Goal: Task Accomplishment & Management: Use online tool/utility

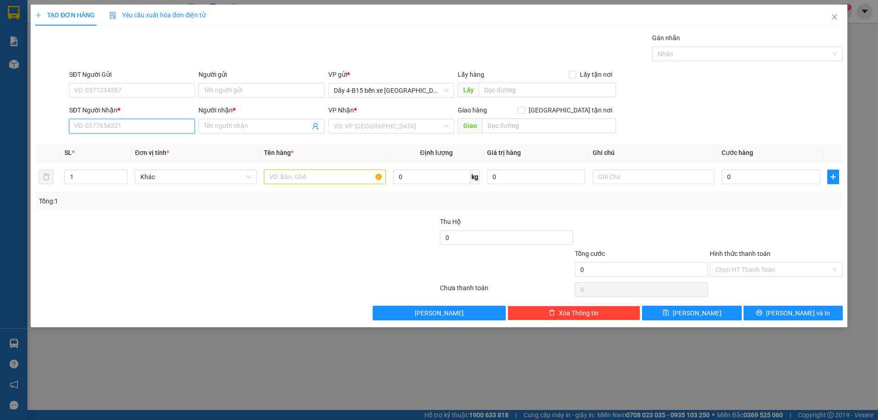
click at [124, 130] on input "SĐT Người Nhận *" at bounding box center [132, 126] width 126 height 15
click at [122, 124] on input "0856441956" at bounding box center [132, 126] width 126 height 15
type input "0856441956"
click at [254, 126] on input "Người nhận *" at bounding box center [257, 126] width 106 height 10
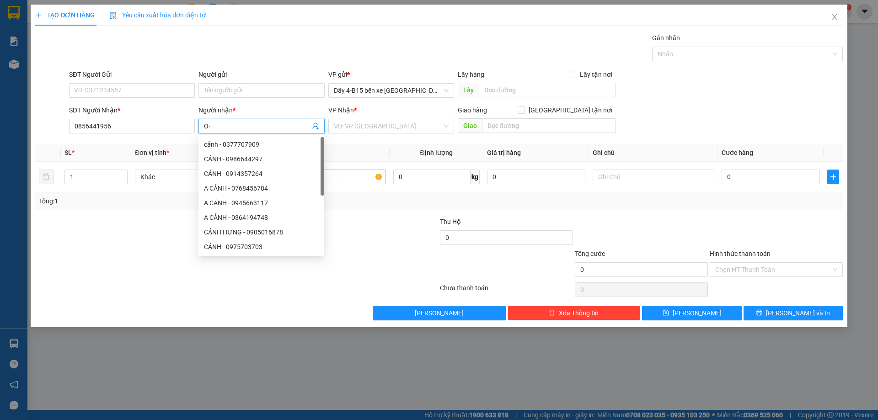
type input "O"
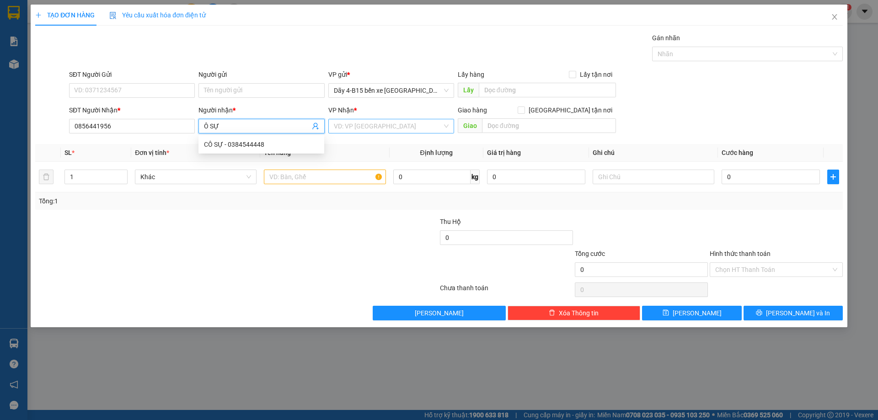
type input "Ô SỰ"
click at [344, 122] on input "search" at bounding box center [388, 126] width 108 height 14
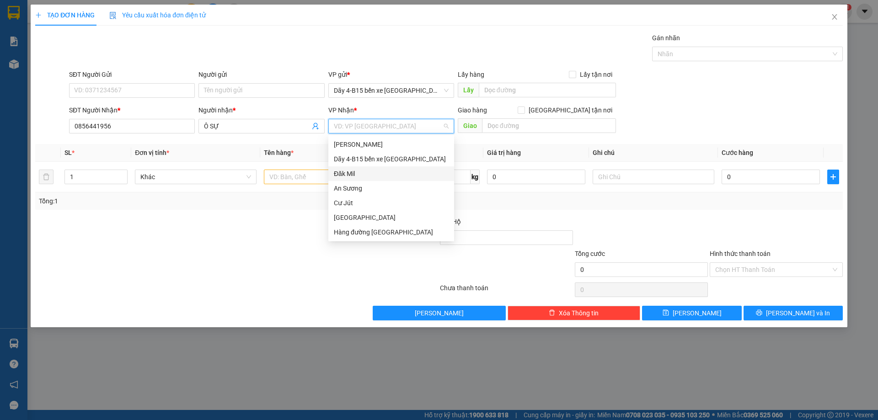
click at [367, 175] on div "Đăk Mil" at bounding box center [391, 174] width 115 height 10
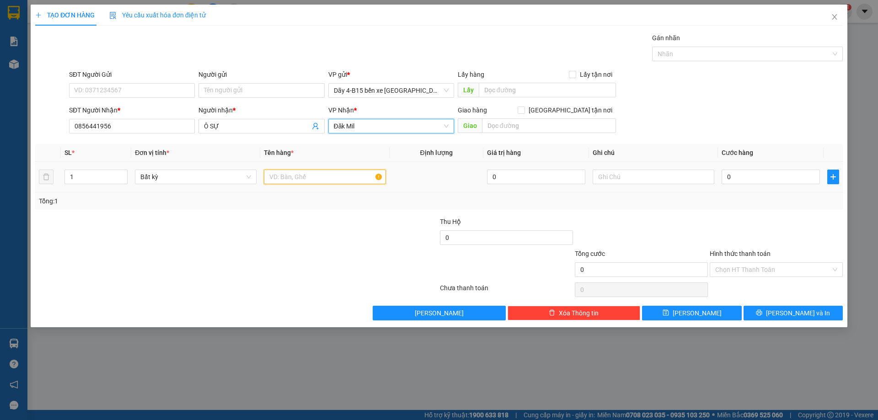
click at [290, 177] on input "text" at bounding box center [325, 177] width 122 height 15
type input "TH XỐP"
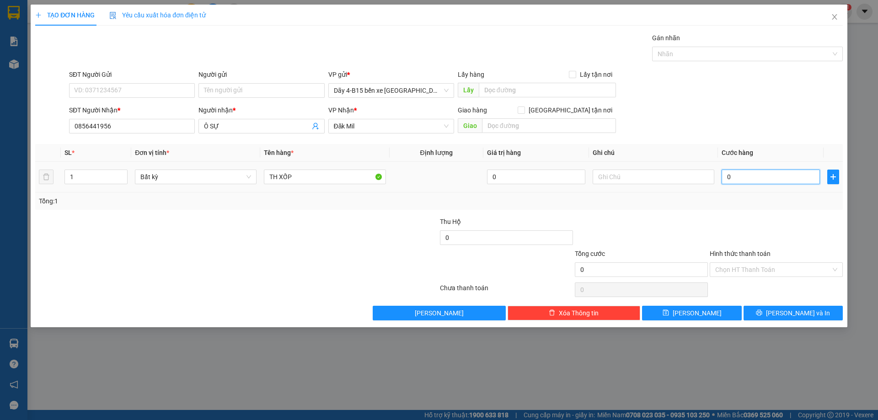
click at [799, 175] on input "0" at bounding box center [771, 177] width 98 height 15
type input "4"
type input "40"
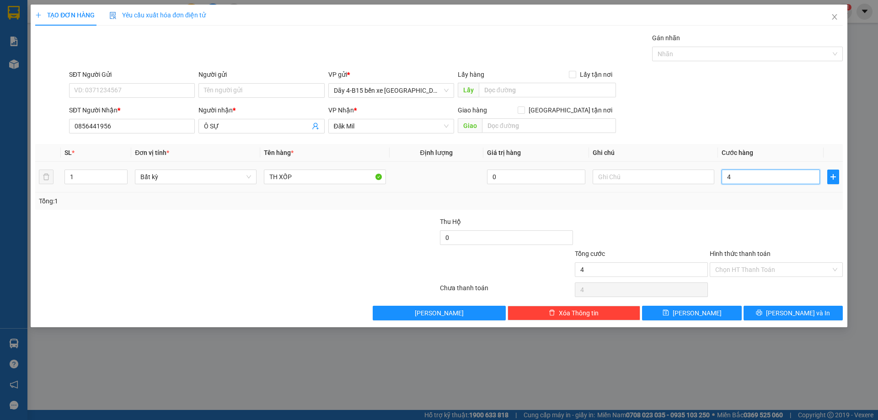
type input "40"
type input "40.000"
click at [779, 275] on input "Hình thức thanh toán" at bounding box center [773, 270] width 116 height 14
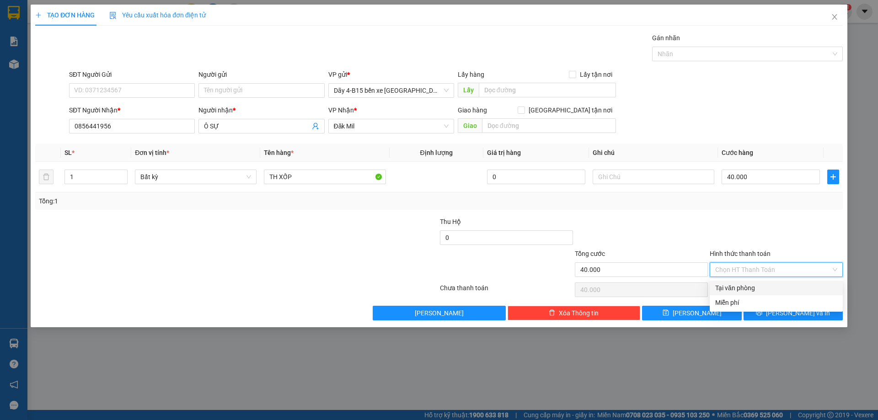
click at [774, 289] on div "Tại văn phòng" at bounding box center [776, 288] width 122 height 10
type input "0"
click at [775, 309] on button "[PERSON_NAME] và In" at bounding box center [793, 313] width 99 height 15
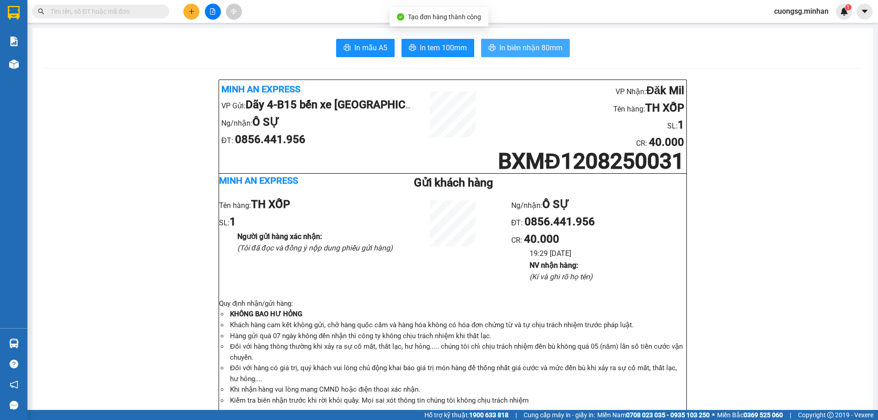
click at [518, 52] on span "In biên nhận 80mm" at bounding box center [531, 47] width 63 height 11
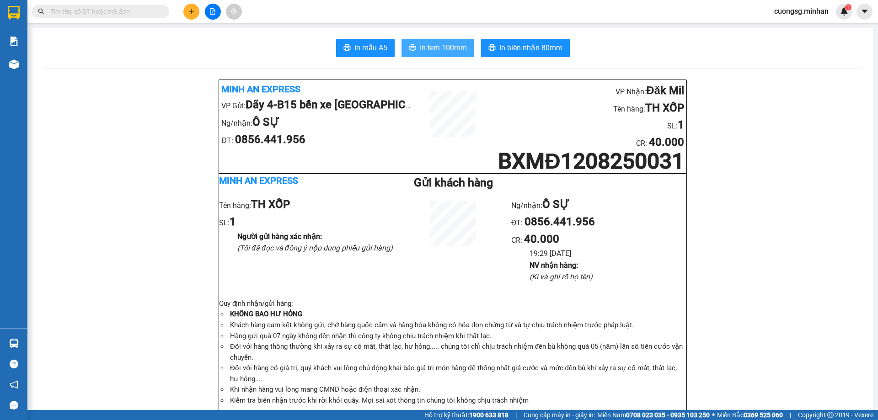
click at [444, 45] on span "In tem 100mm" at bounding box center [443, 47] width 47 height 11
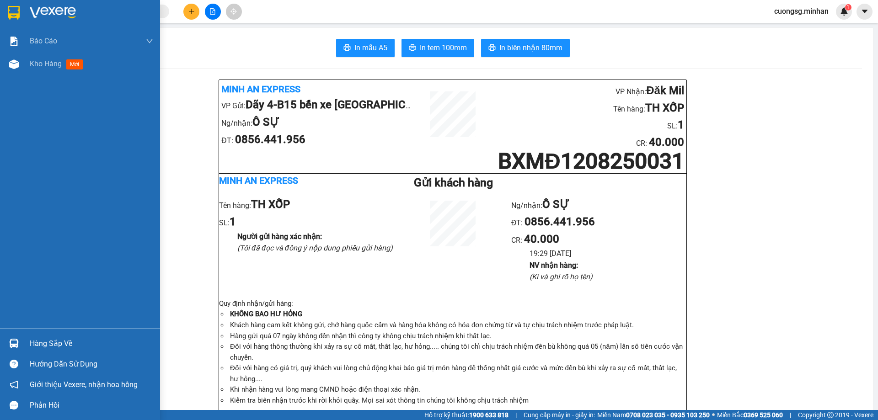
click at [9, 16] on img at bounding box center [14, 13] width 12 height 14
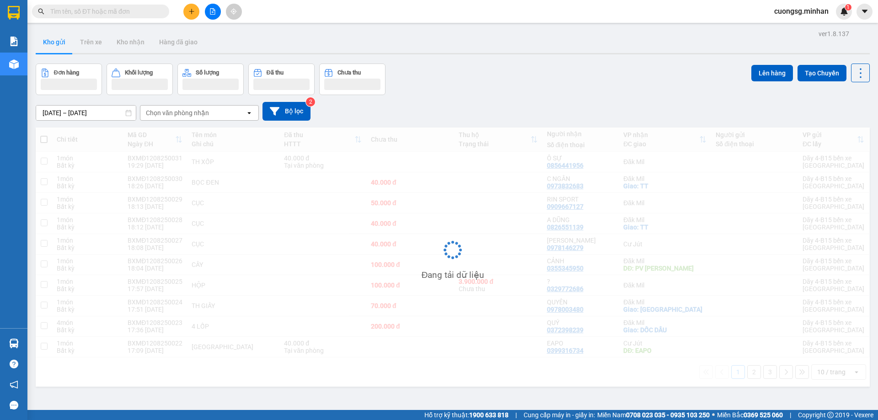
click at [191, 114] on div "Chọn văn phòng nhận" at bounding box center [177, 112] width 63 height 9
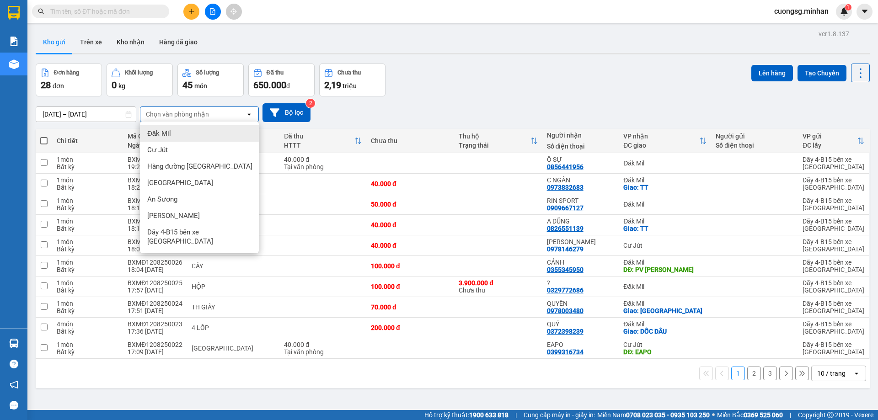
click at [186, 136] on div "Đăk Mil" at bounding box center [199, 133] width 119 height 16
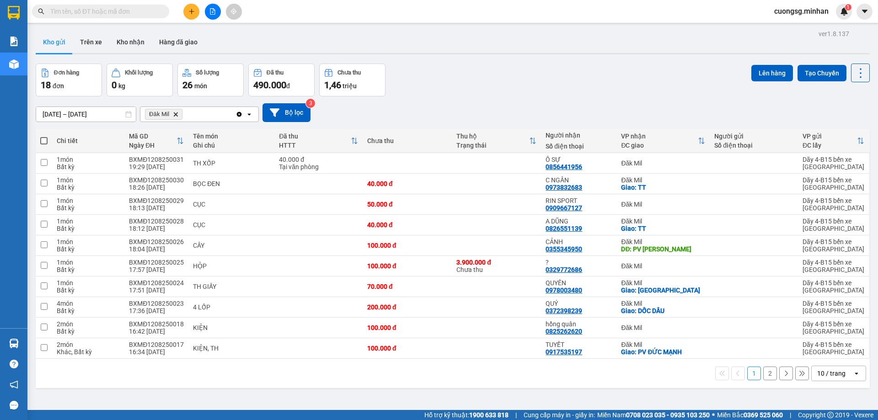
click at [833, 377] on div "10 / trang" at bounding box center [832, 373] width 28 height 9
click at [811, 359] on div "100 / trang" at bounding box center [832, 353] width 55 height 16
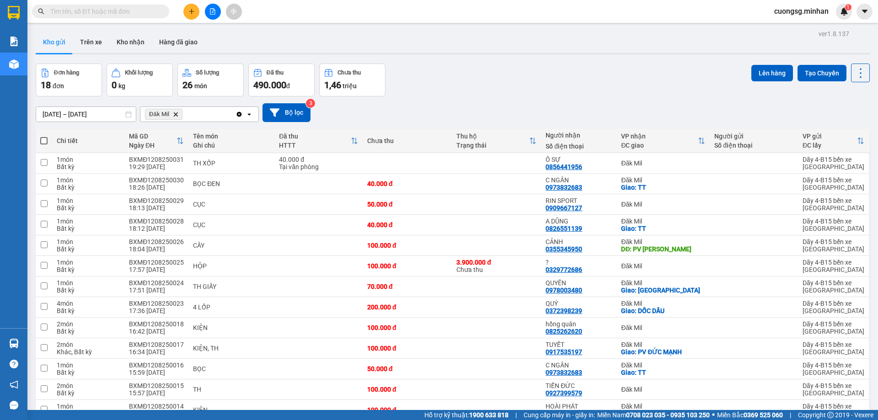
click at [42, 142] on span at bounding box center [43, 140] width 7 height 7
click at [44, 136] on input "checkbox" at bounding box center [44, 136] width 0 height 0
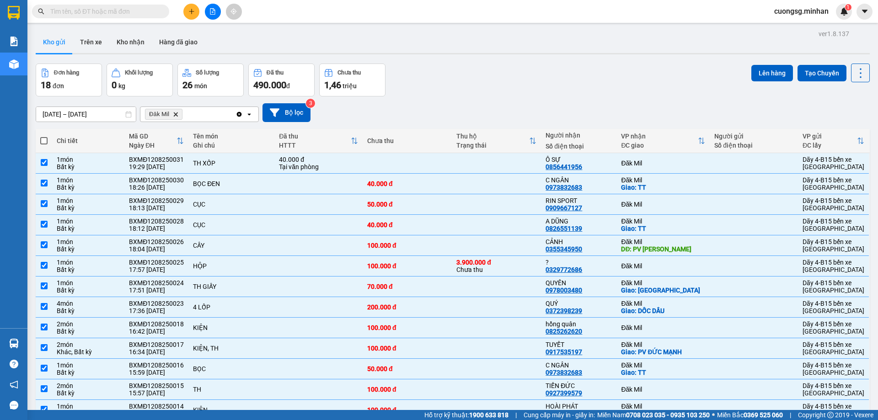
checkbox input "true"
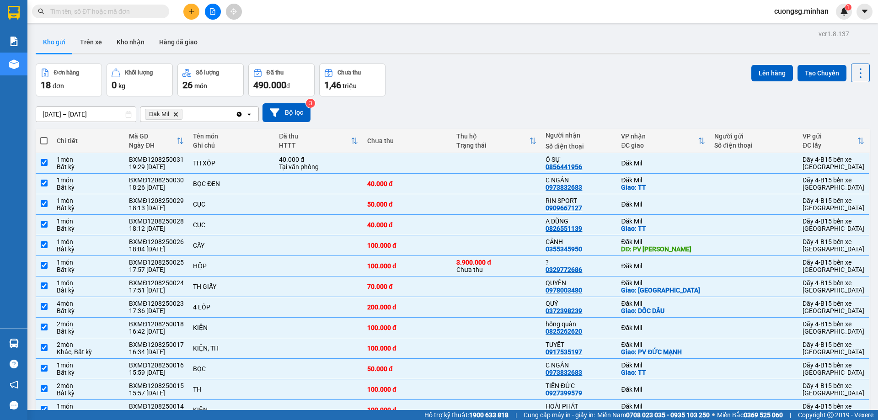
checkbox input "true"
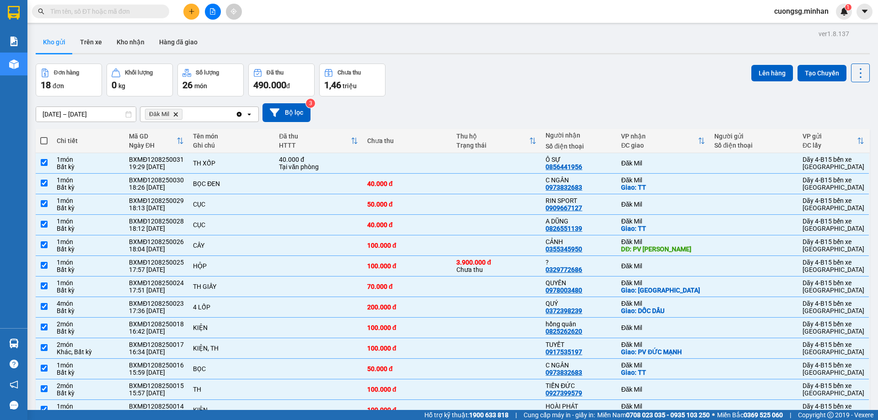
checkbox input "true"
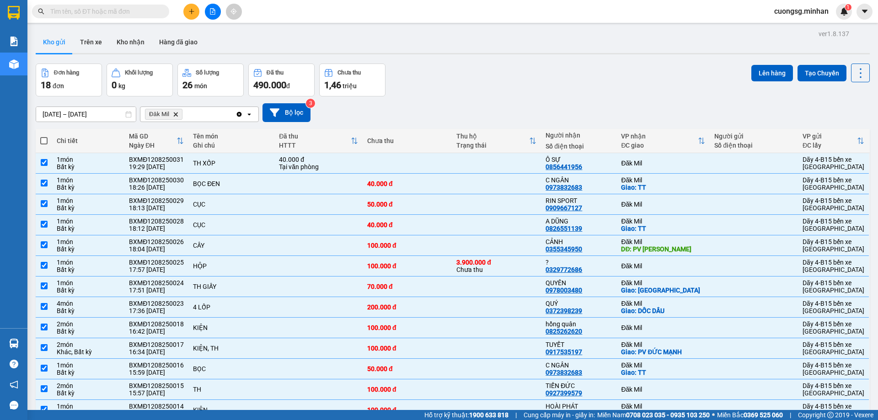
checkbox input "true"
click at [758, 70] on button "Lên hàng" at bounding box center [773, 73] width 42 height 16
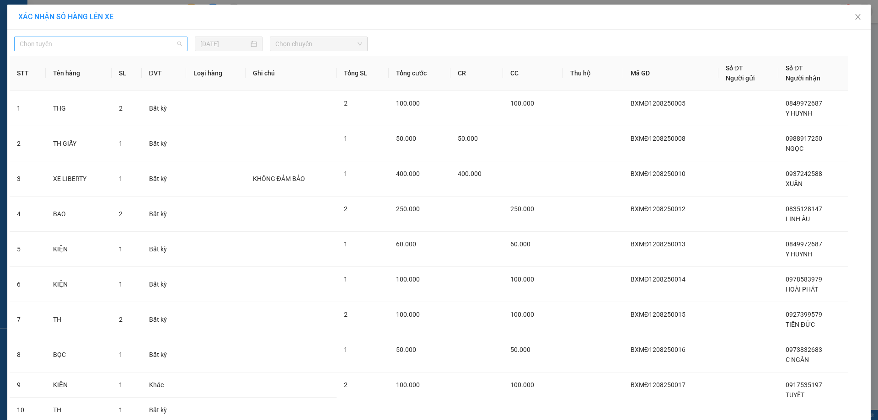
click at [107, 48] on span "Chọn tuyến" at bounding box center [101, 44] width 162 height 14
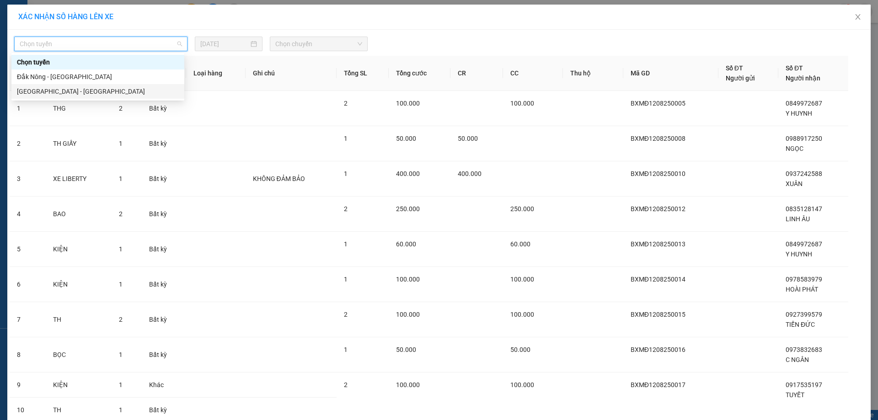
click at [81, 87] on div "[GEOGRAPHIC_DATA] - [GEOGRAPHIC_DATA]" at bounding box center [98, 91] width 162 height 10
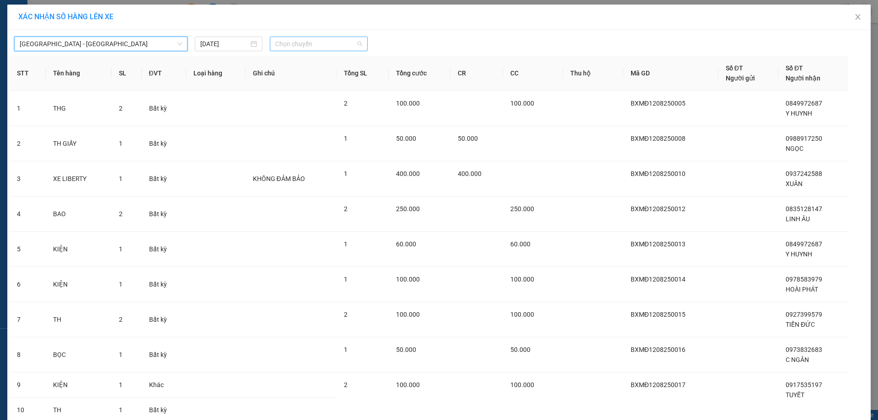
click at [288, 40] on span "Chọn chuyến" at bounding box center [318, 44] width 87 height 14
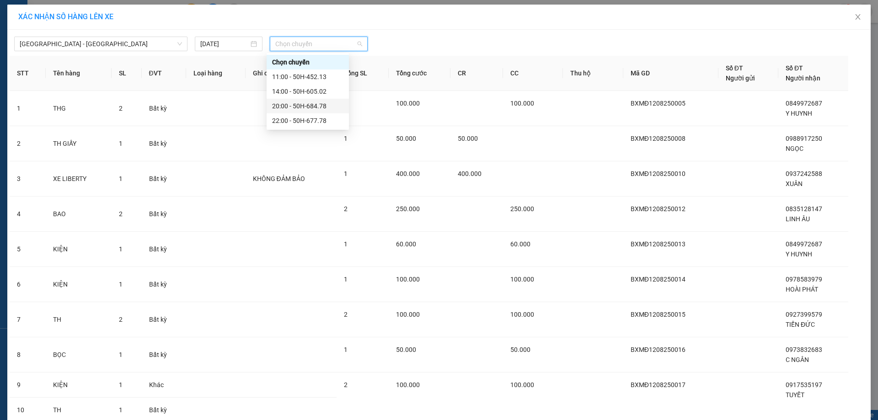
click at [301, 104] on div "20:00 - 50H-684.78" at bounding box center [307, 106] width 71 height 10
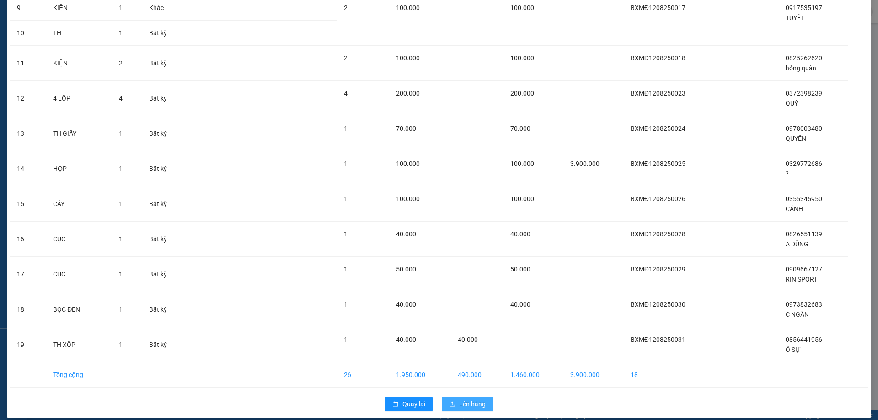
scroll to position [392, 0]
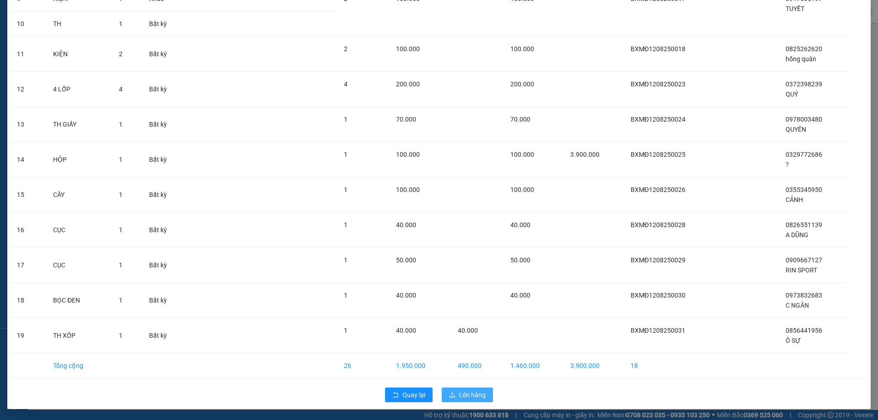
click at [476, 397] on span "Lên hàng" at bounding box center [472, 395] width 27 height 10
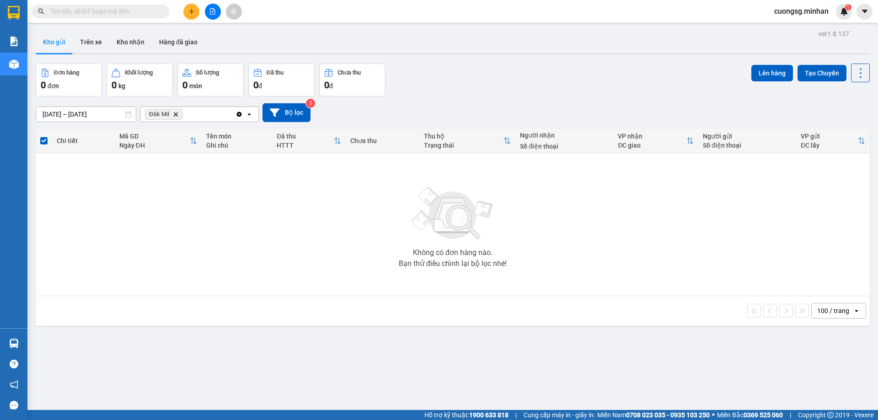
click at [175, 114] on icon "Đăk Mil, close by backspace" at bounding box center [175, 114] width 4 height 4
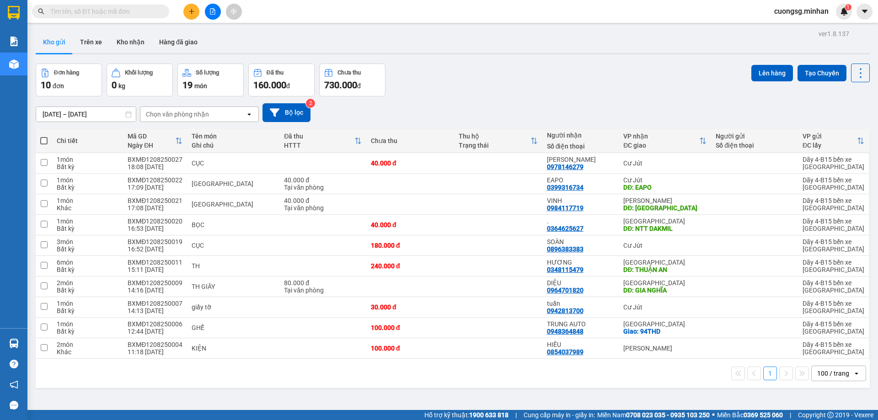
click at [43, 141] on span at bounding box center [43, 140] width 7 height 7
click at [44, 136] on input "checkbox" at bounding box center [44, 136] width 0 height 0
checkbox input "true"
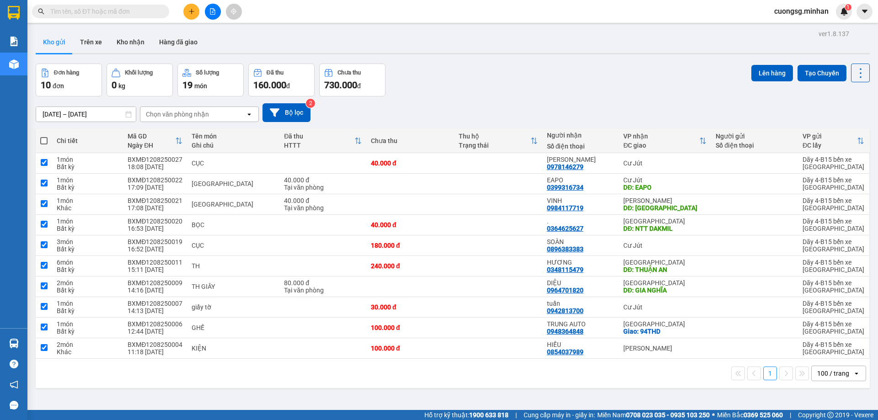
checkbox input "true"
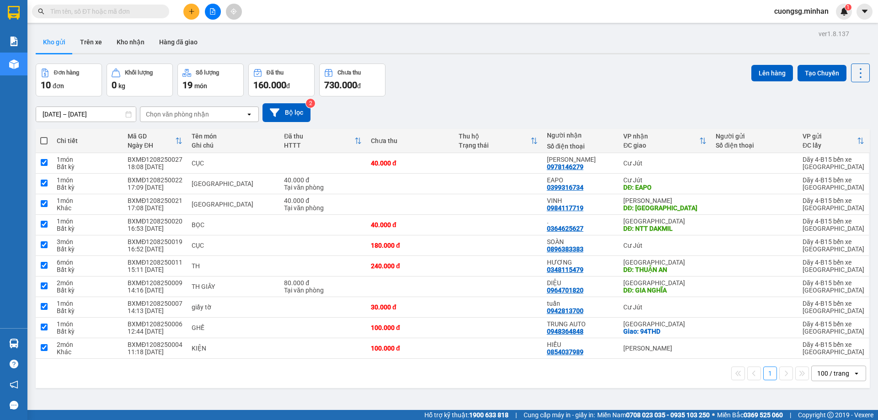
checkbox input "true"
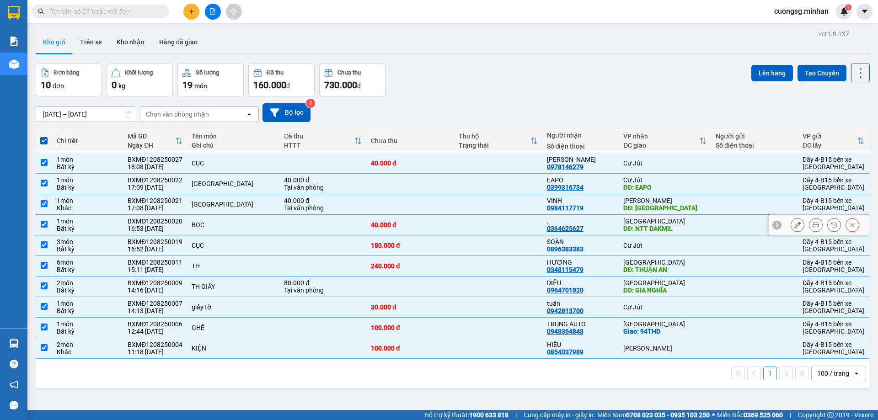
click at [701, 222] on td "Hàng đường Đắk Nông DĐ: NTT DAKMIL" at bounding box center [665, 225] width 92 height 21
checkbox input "false"
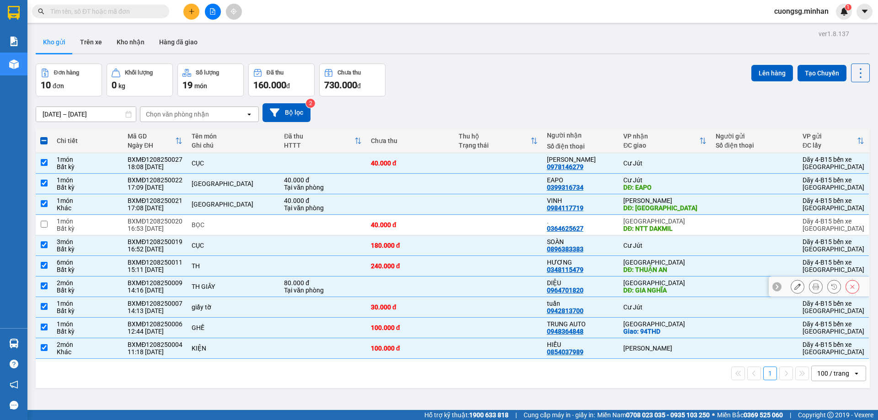
click at [716, 286] on div at bounding box center [755, 286] width 78 height 7
checkbox input "false"
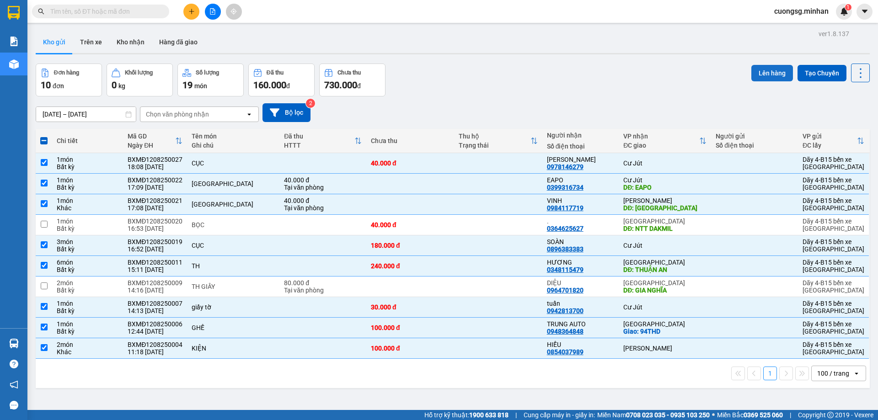
click at [764, 70] on button "Lên hàng" at bounding box center [773, 73] width 42 height 16
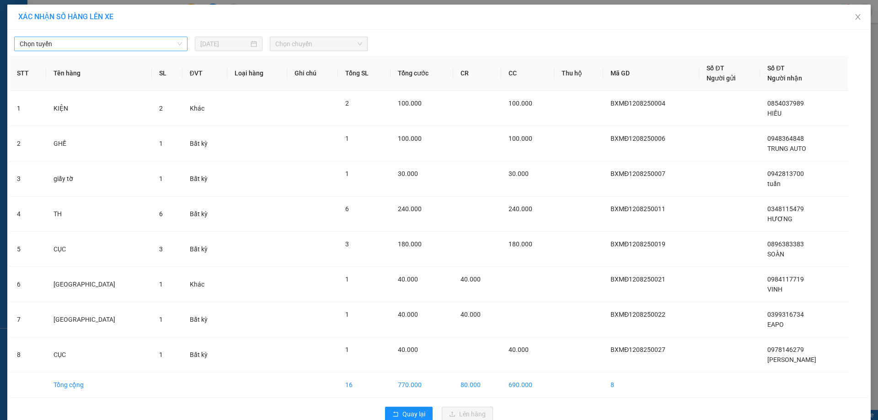
click at [158, 40] on span "Chọn tuyến" at bounding box center [101, 44] width 162 height 14
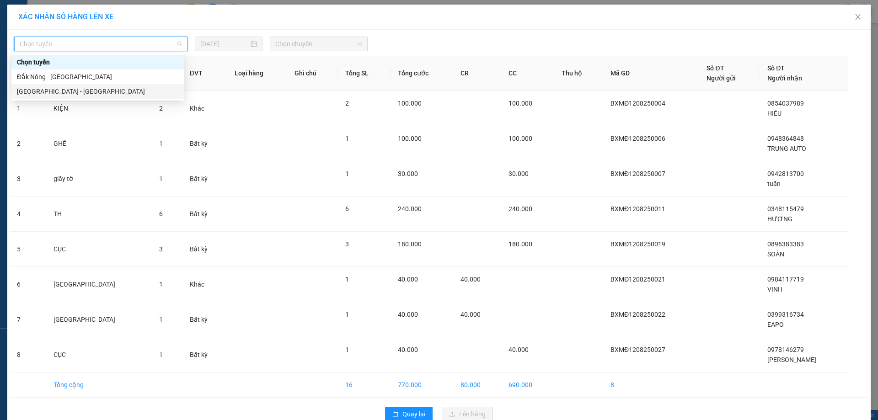
click at [80, 91] on div "[GEOGRAPHIC_DATA] - [GEOGRAPHIC_DATA]" at bounding box center [98, 91] width 162 height 10
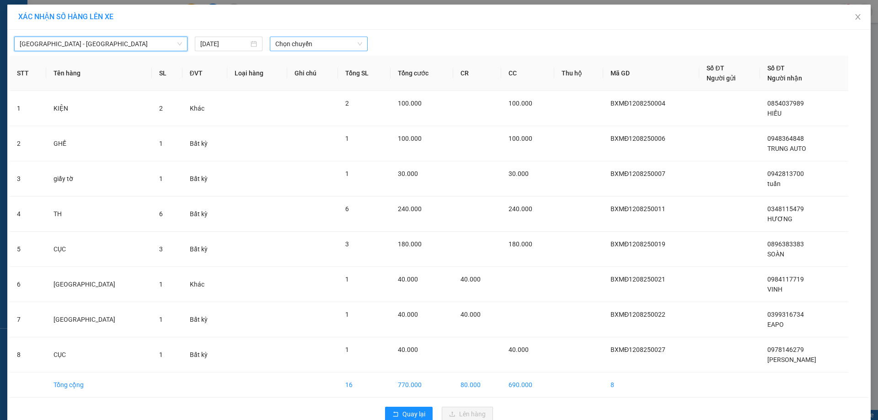
click at [301, 40] on span "Chọn chuyến" at bounding box center [318, 44] width 87 height 14
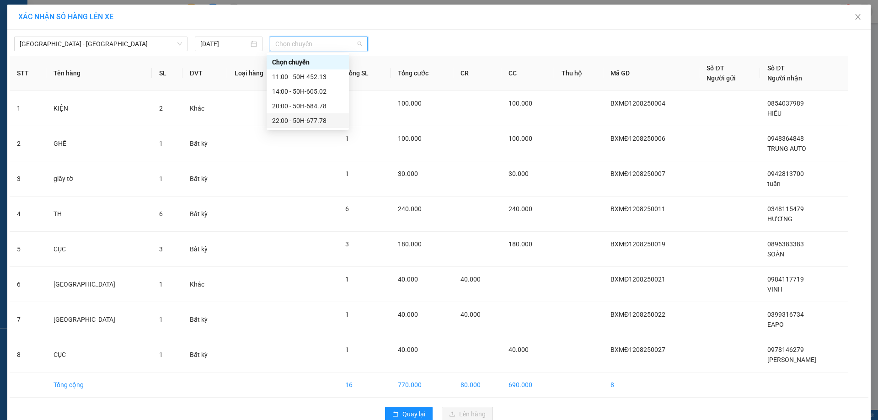
click at [310, 119] on div "22:00 - 50H-677.78" at bounding box center [307, 121] width 71 height 10
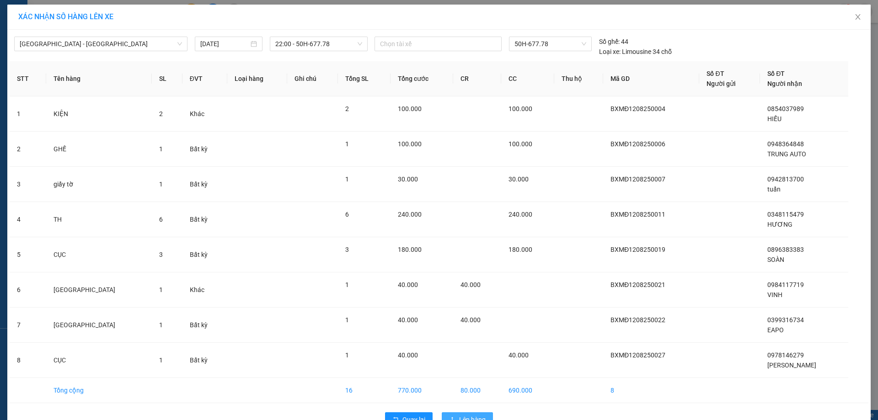
click at [469, 415] on span "Lên hàng" at bounding box center [472, 420] width 27 height 10
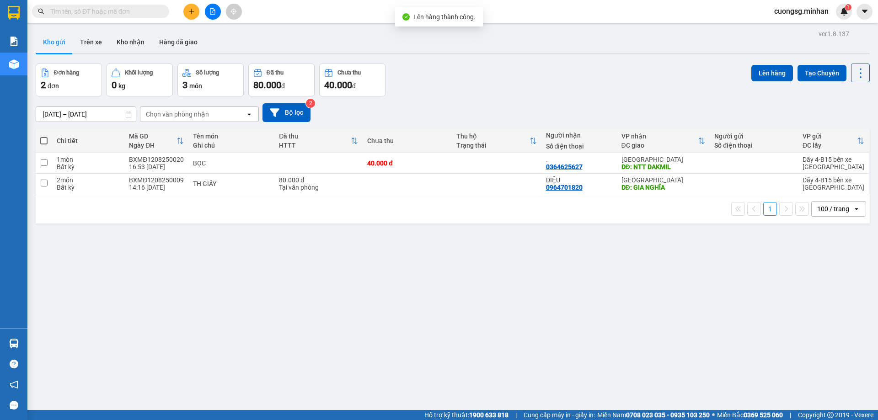
click at [44, 142] on span at bounding box center [43, 140] width 7 height 7
click at [44, 136] on input "checkbox" at bounding box center [44, 136] width 0 height 0
checkbox input "true"
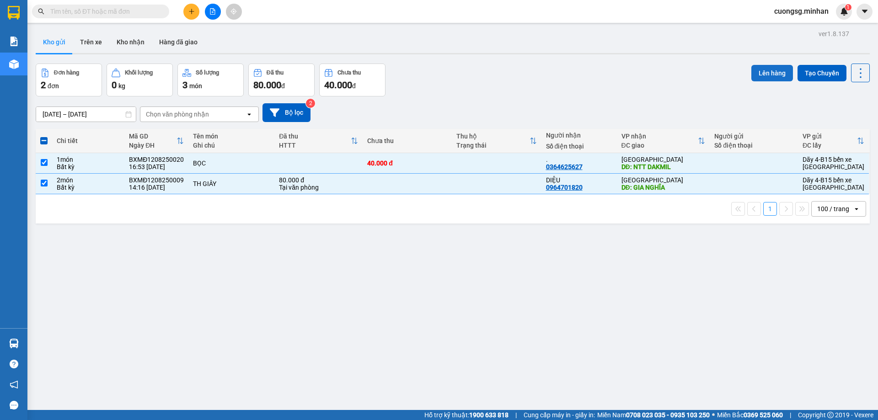
click at [769, 75] on button "Lên hàng" at bounding box center [773, 73] width 42 height 16
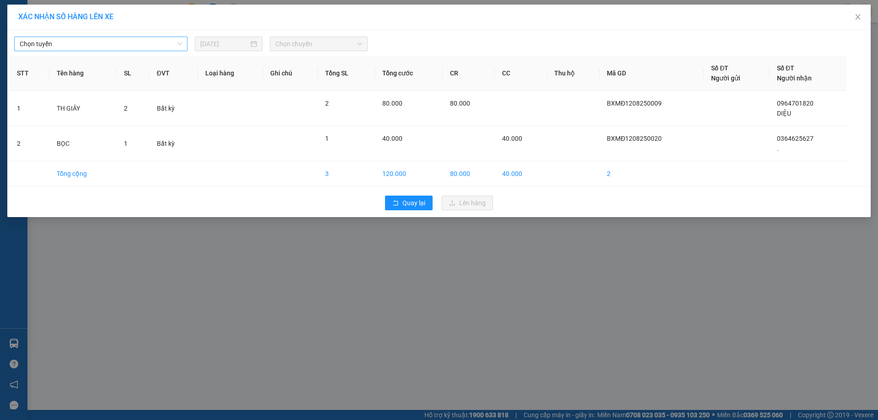
click at [147, 46] on span "Chọn tuyến" at bounding box center [101, 44] width 162 height 14
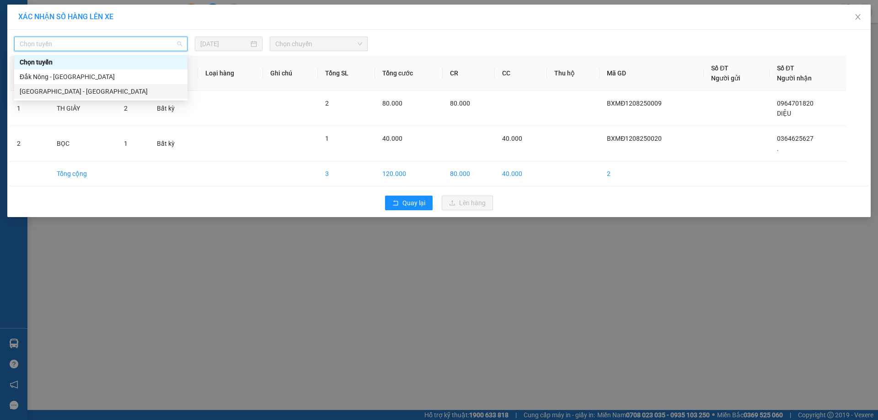
click at [86, 96] on div "[GEOGRAPHIC_DATA] - [GEOGRAPHIC_DATA]" at bounding box center [101, 91] width 162 height 10
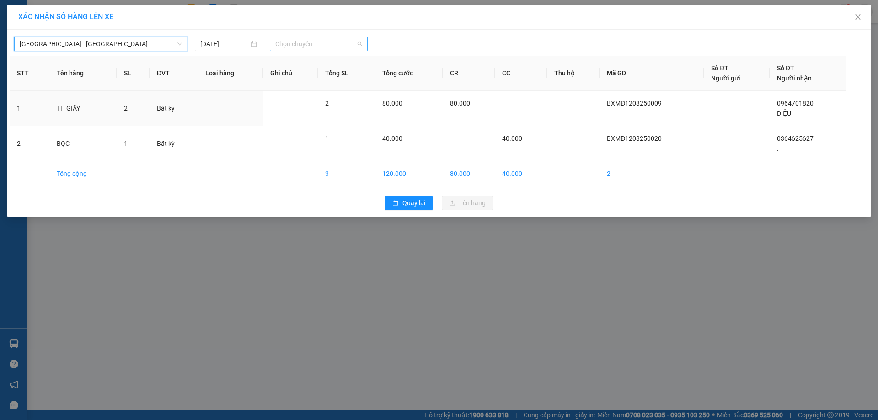
click at [325, 46] on span "Chọn chuyến" at bounding box center [318, 44] width 87 height 14
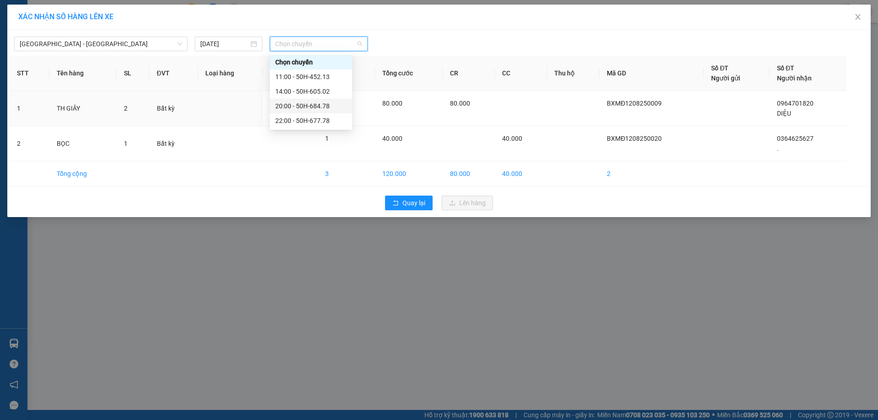
click at [323, 102] on div "20:00 - 50H-684.78" at bounding box center [310, 106] width 71 height 10
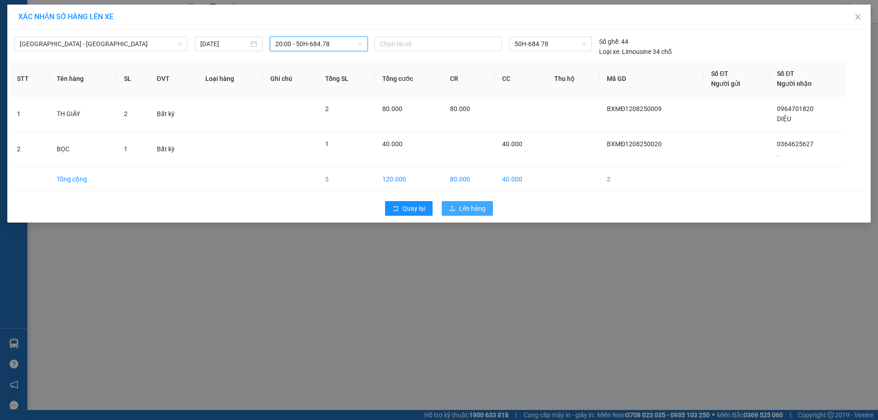
click at [478, 212] on span "Lên hàng" at bounding box center [472, 209] width 27 height 10
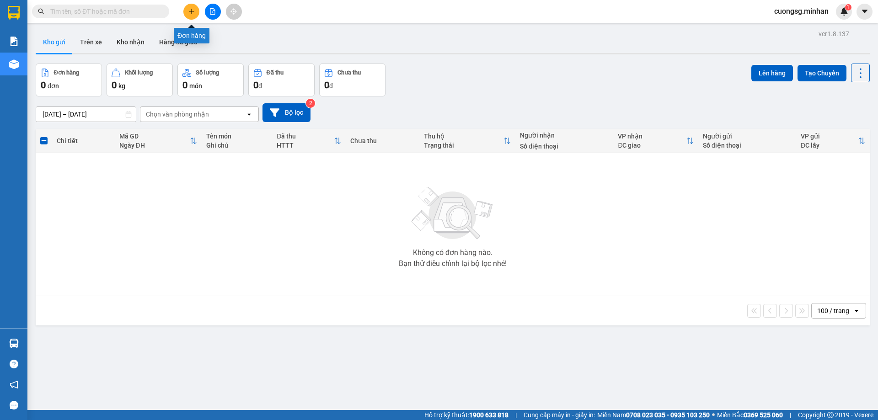
click at [188, 13] on icon "plus" at bounding box center [191, 11] width 6 height 6
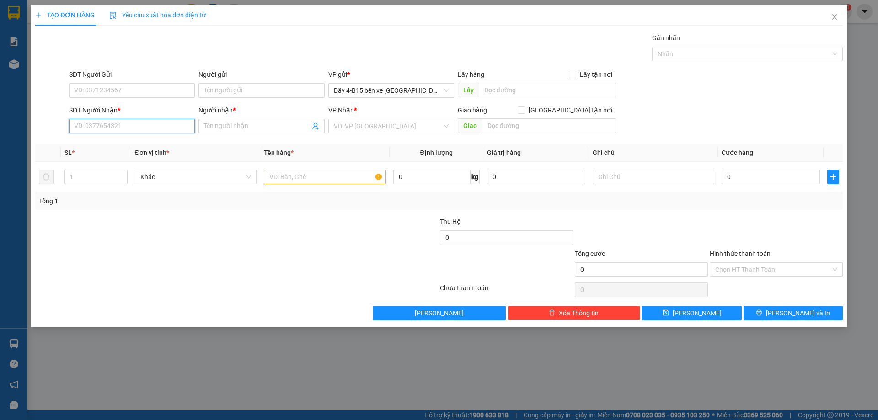
click at [111, 125] on input "SĐT Người Nhận *" at bounding box center [132, 126] width 126 height 15
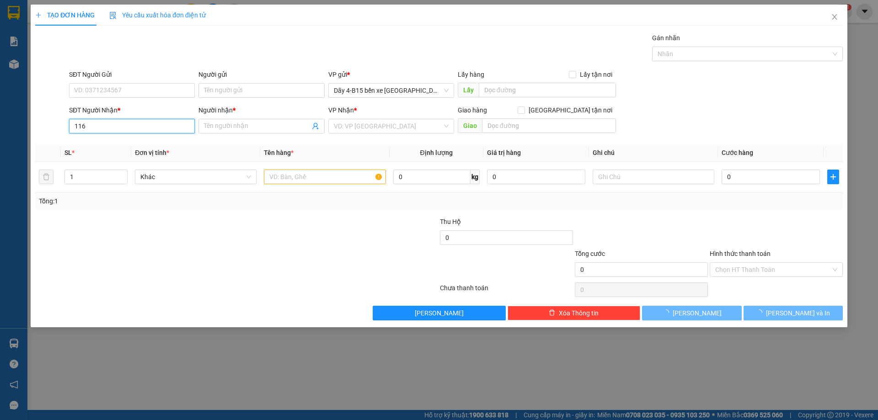
click at [111, 125] on input "116" at bounding box center [132, 126] width 126 height 15
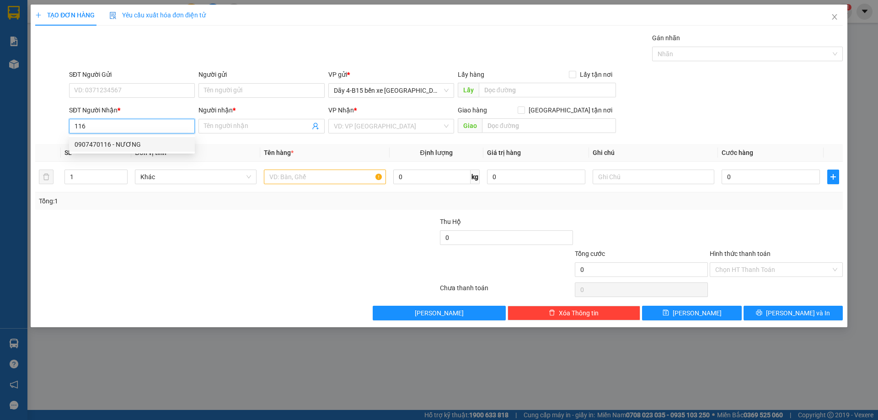
click at [109, 145] on div "0907470116 - NƯƠNG" at bounding box center [132, 145] width 115 height 10
type input "0907470116"
type input "NƯƠNG"
type input "0907470116"
click at [296, 177] on input "text" at bounding box center [325, 177] width 122 height 15
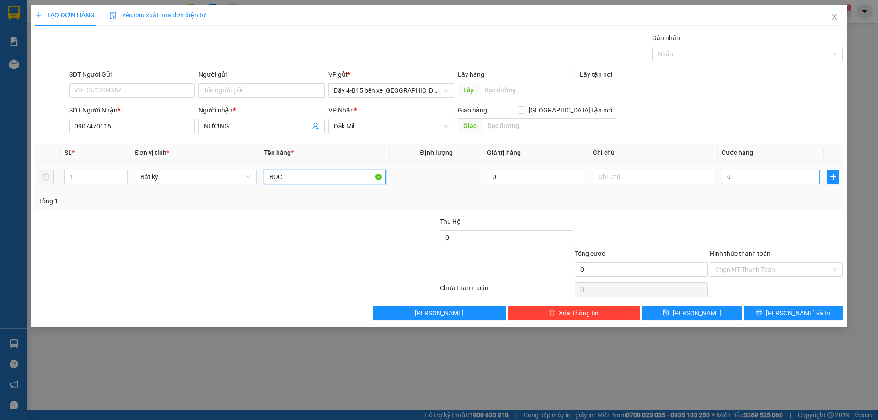
type input "BỌC"
click at [764, 177] on input "0" at bounding box center [771, 177] width 98 height 15
type input "4"
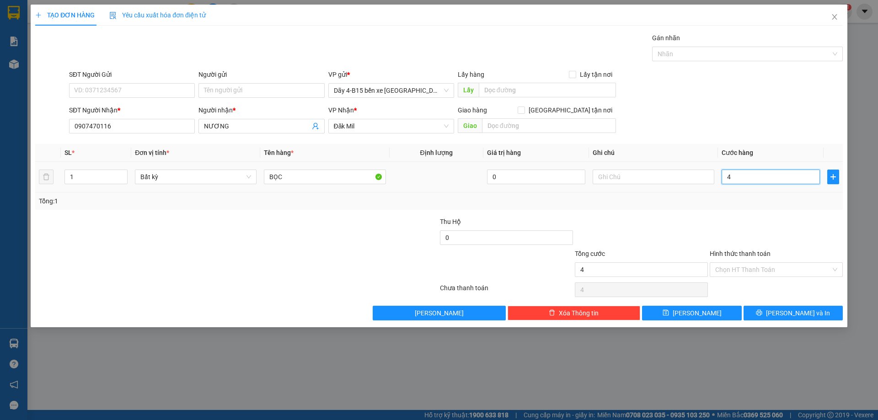
type input "40"
type input "40.000"
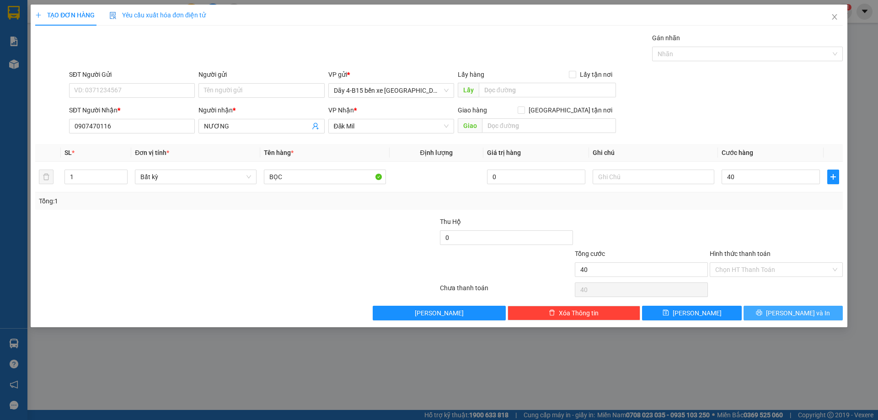
type input "40.000"
click at [777, 309] on button "[PERSON_NAME] và In" at bounding box center [793, 313] width 99 height 15
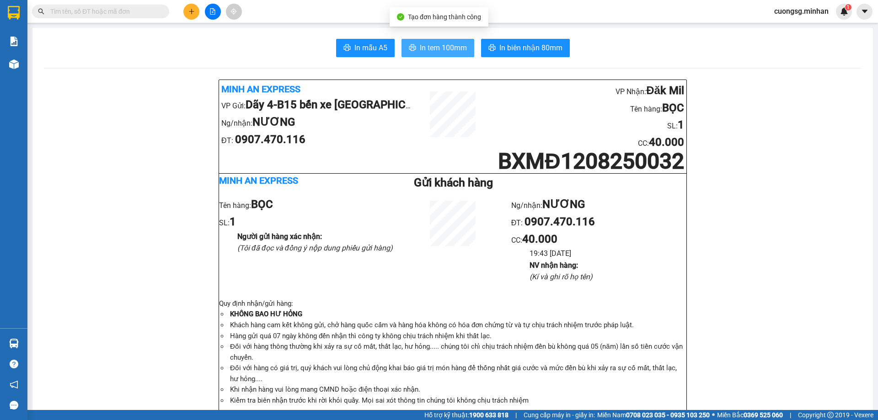
click at [452, 48] on span "In tem 100mm" at bounding box center [443, 47] width 47 height 11
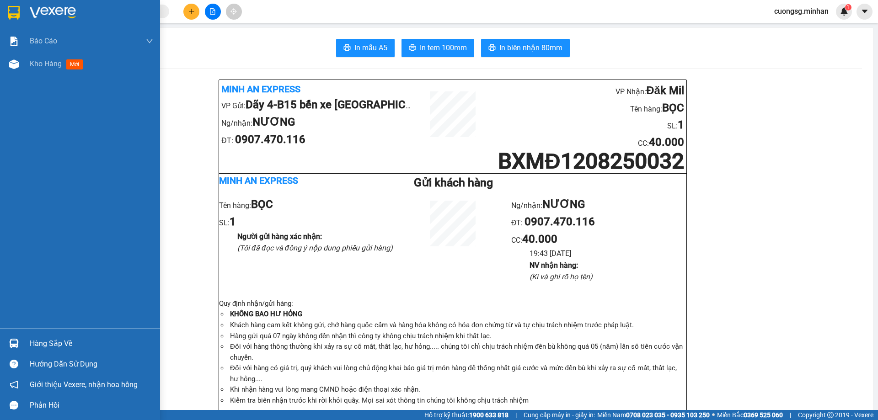
click at [3, 15] on div at bounding box center [80, 15] width 160 height 30
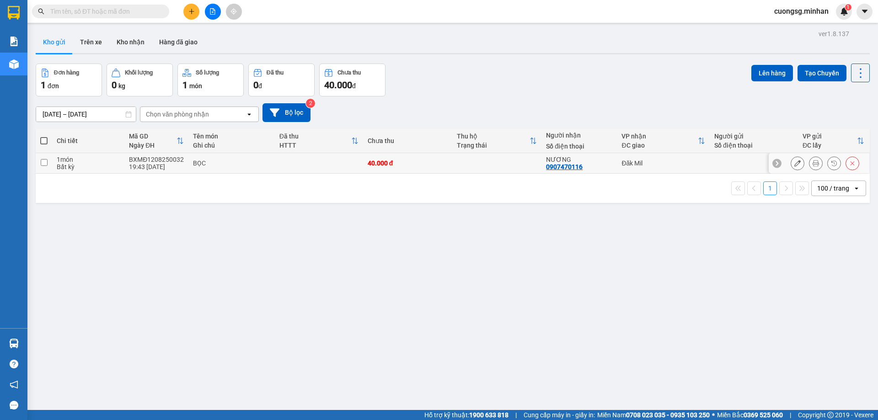
click at [280, 165] on td at bounding box center [319, 163] width 88 height 21
checkbox input "true"
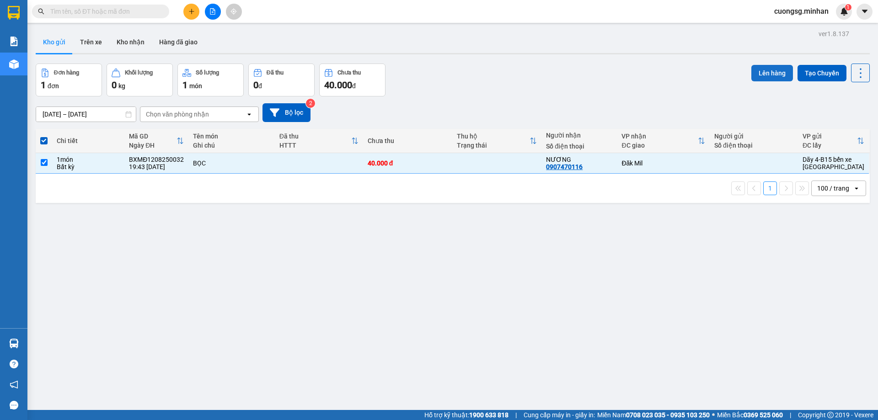
click at [755, 79] on button "Lên hàng" at bounding box center [773, 73] width 42 height 16
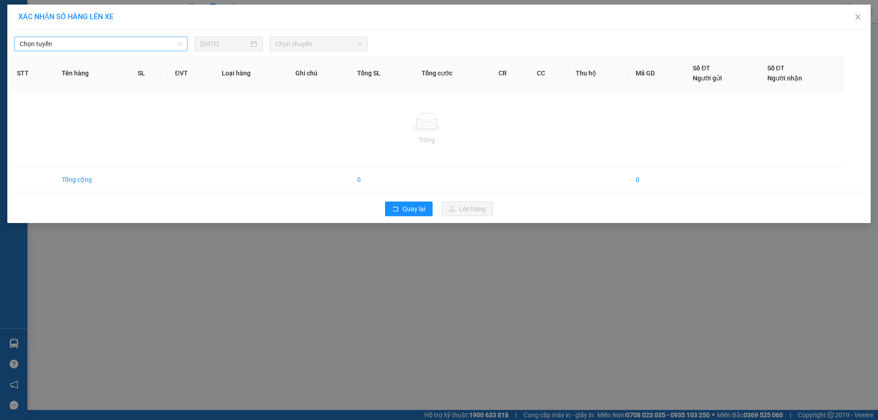
click at [140, 44] on span "Chọn tuyến" at bounding box center [101, 44] width 162 height 14
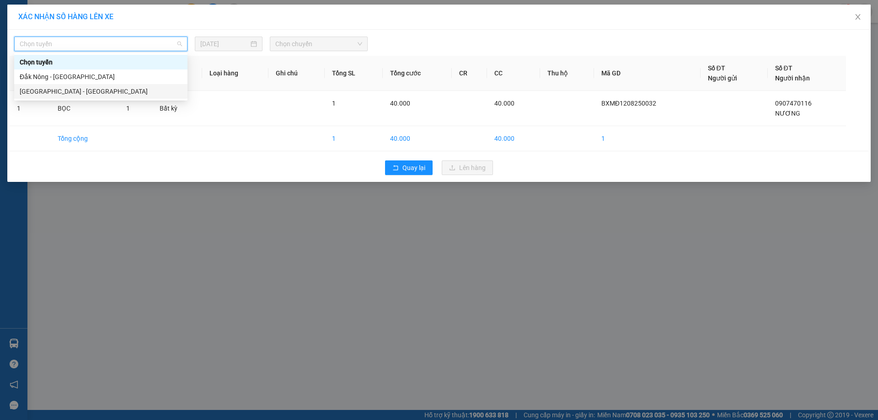
drag, startPoint x: 50, startPoint y: 89, endPoint x: 151, endPoint y: 81, distance: 101.4
click at [53, 89] on div "[GEOGRAPHIC_DATA] - [GEOGRAPHIC_DATA]" at bounding box center [101, 91] width 162 height 10
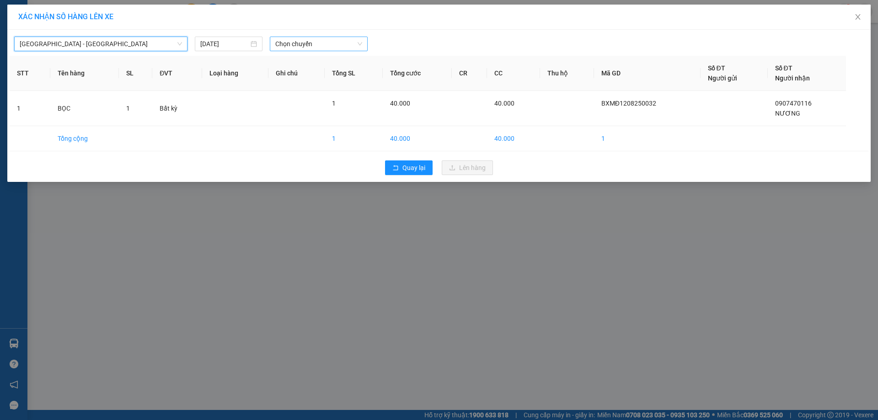
click at [285, 44] on span "Chọn chuyến" at bounding box center [318, 44] width 87 height 14
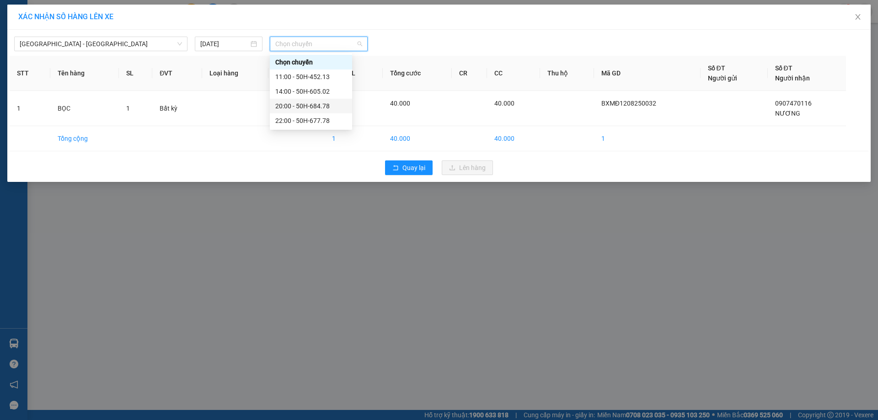
click at [305, 106] on div "20:00 - 50H-684.78" at bounding box center [310, 106] width 71 height 10
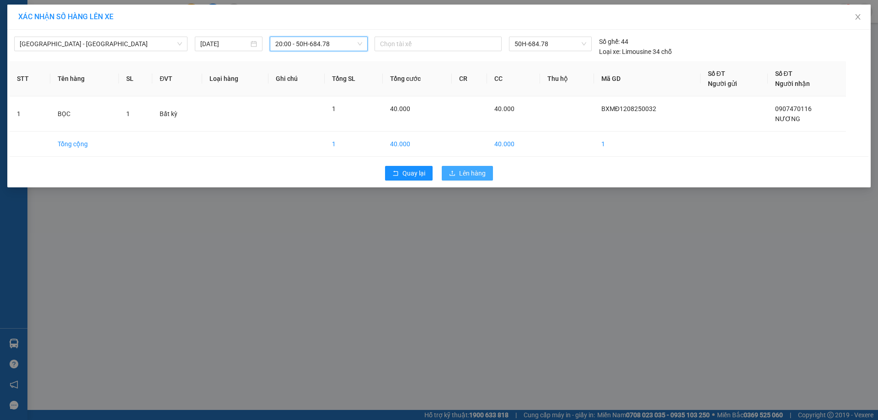
click at [458, 174] on button "Lên hàng" at bounding box center [467, 173] width 51 height 15
